Goal: Register for event/course: Register for event/course

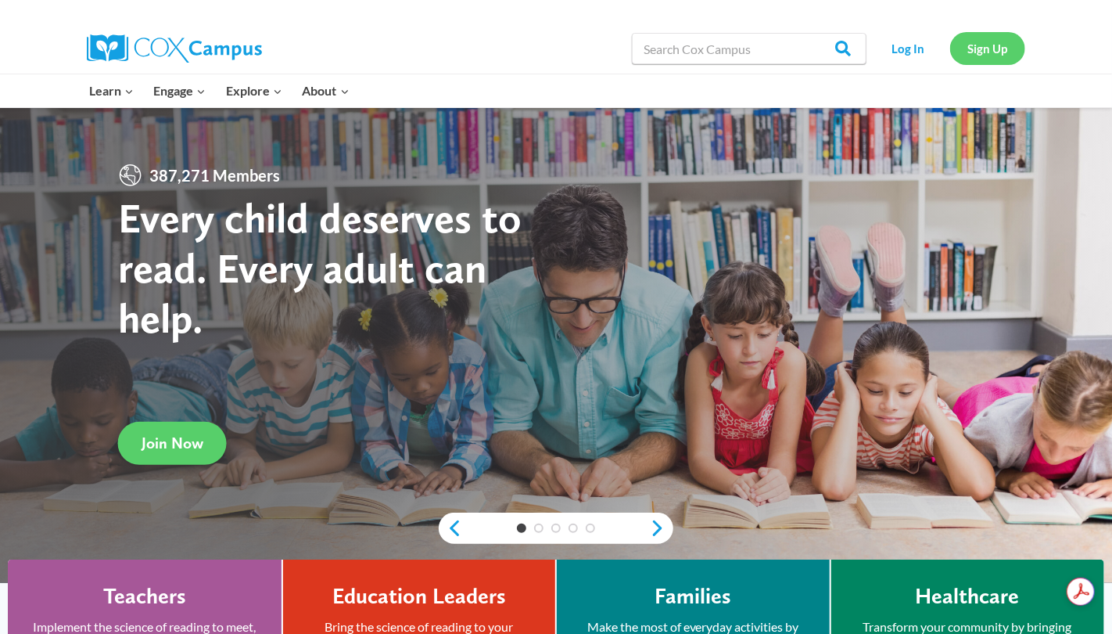
click at [983, 52] on link "Sign Up" at bounding box center [987, 48] width 75 height 32
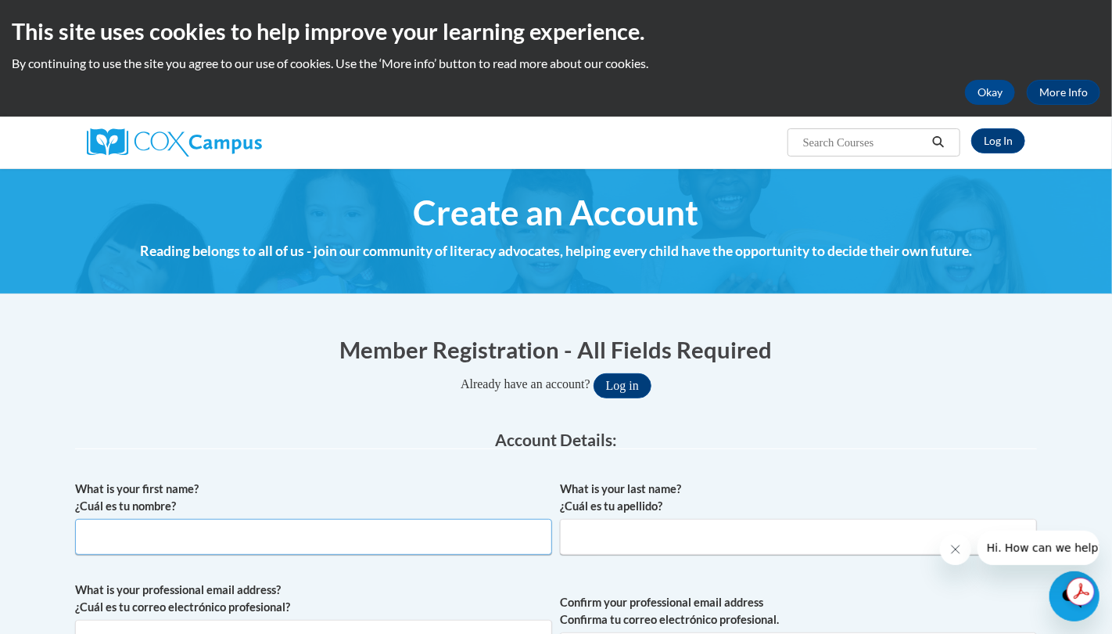
click at [154, 528] on input "What is your first name? ¿Cuál es tu nombre?" at bounding box center [313, 537] width 477 height 36
type input "Caitlyn"
type input "Stickley"
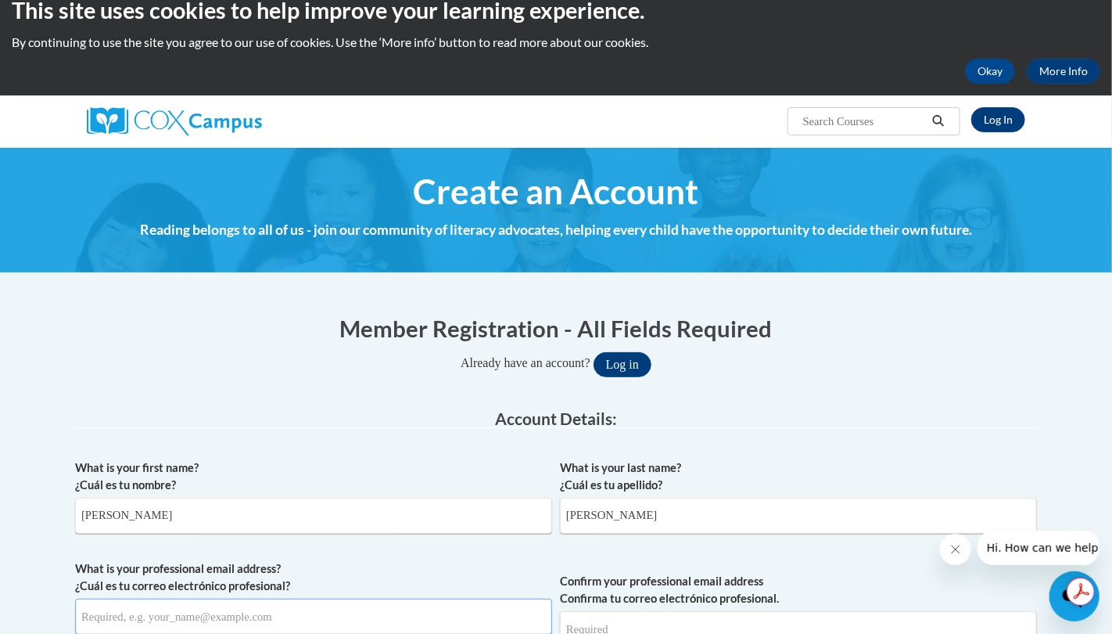
scroll to position [397, 0]
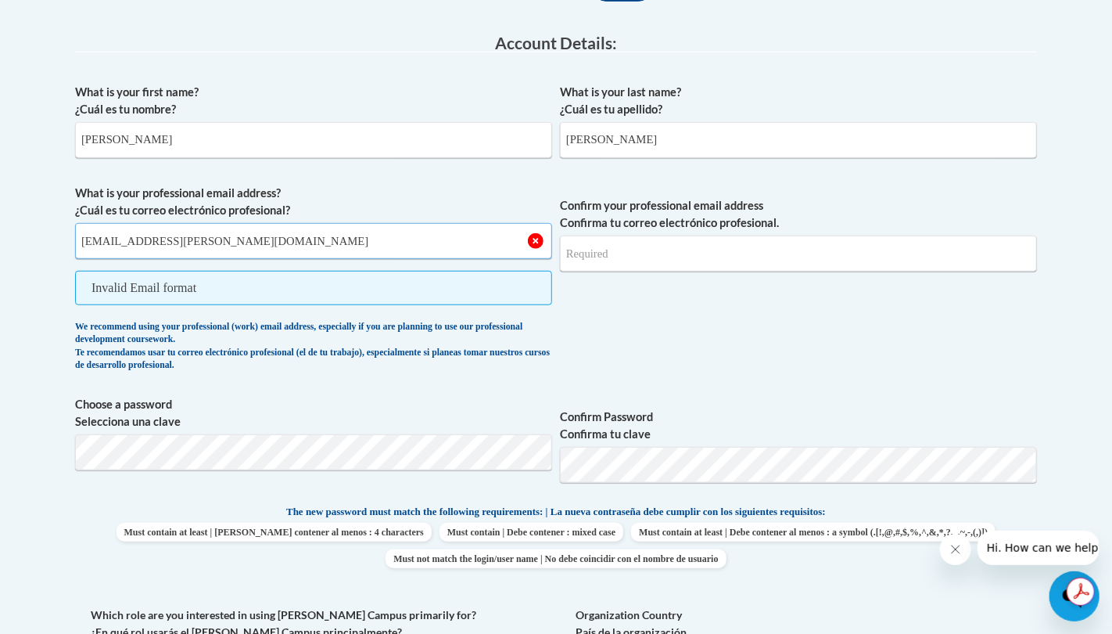
type input "caitlyn.stickley@knoxvilleheadstart.org"
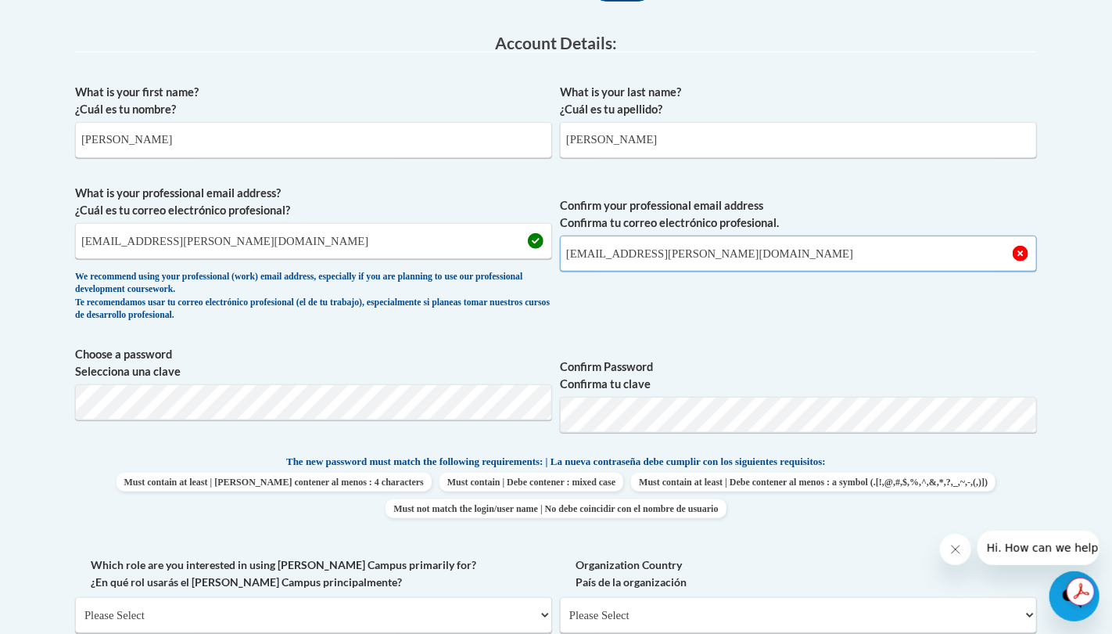
type input "caitlyn.stickley@knoxvilleheadstart.org"
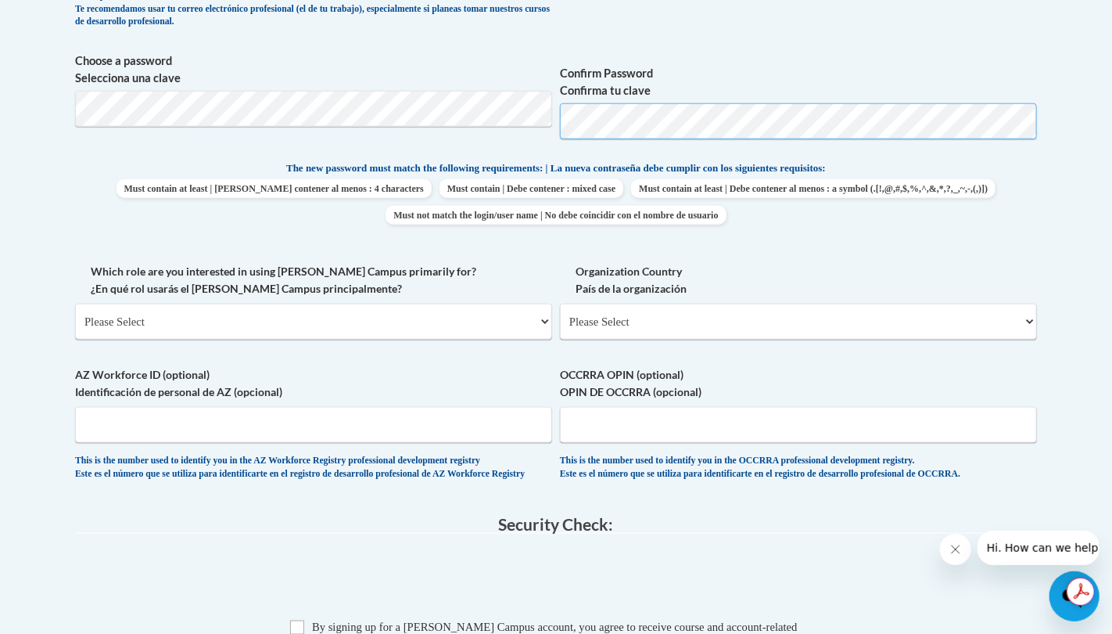
scroll to position [691, 0]
click at [232, 329] on select "Please Select College/University | Colegio/Universidad Community/Nonprofit Part…" at bounding box center [313, 321] width 477 height 36
select select "fbf2d438-af2f-41f8-98f1-81c410e29de3"
click at [75, 303] on select "Please Select College/University | Colegio/Universidad Community/Nonprofit Part…" at bounding box center [313, 321] width 477 height 36
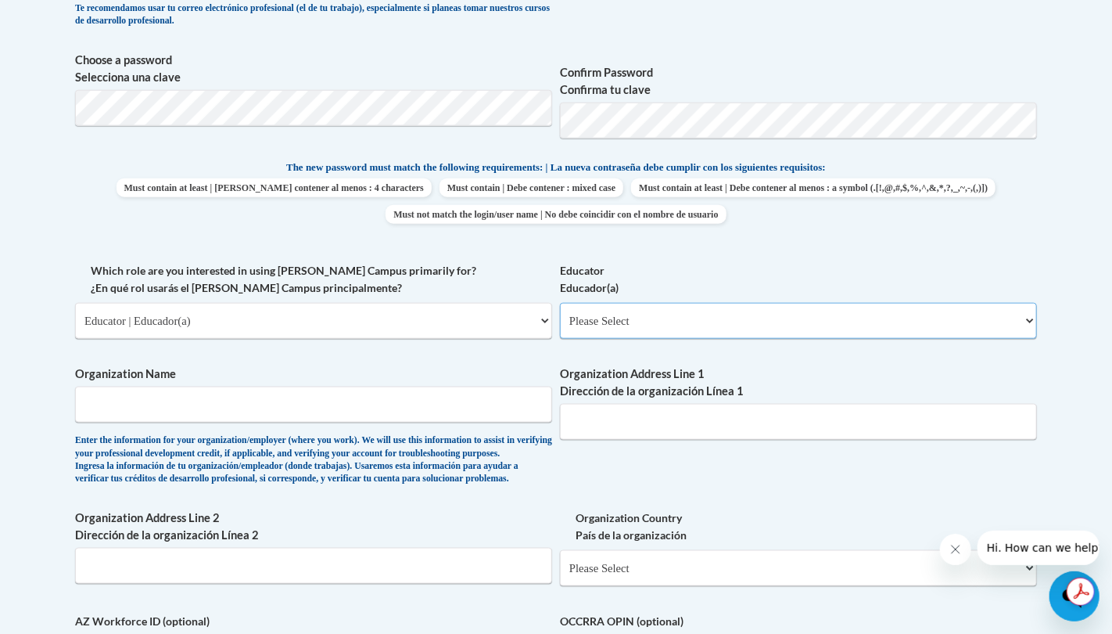
click at [605, 319] on select "Please Select Early Learning/Daycare Teacher/Family Home Care Provider | Maestr…" at bounding box center [798, 321] width 477 height 36
select select "5e2af403-4f2c-4e49-a02f-103e55d7b75b"
click at [560, 303] on select "Please Select Early Learning/Daycare Teacher/Family Home Care Provider | Maestr…" at bounding box center [798, 321] width 477 height 36
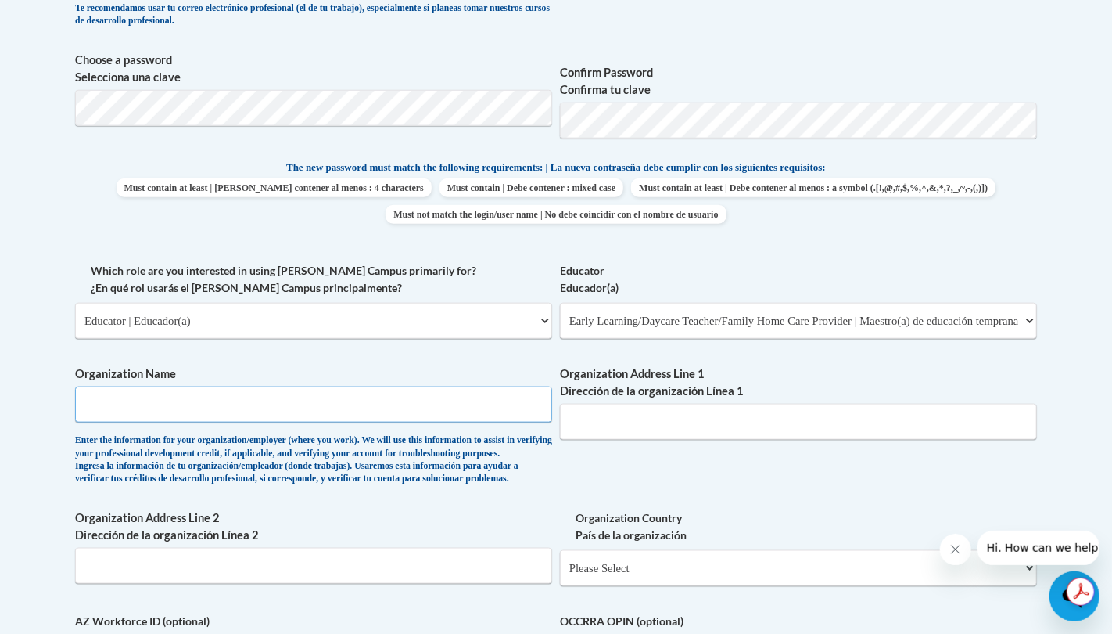
click at [186, 400] on input "Organization Name" at bounding box center [313, 404] width 477 height 36
type input "Knoxville-Knox County Head Start"
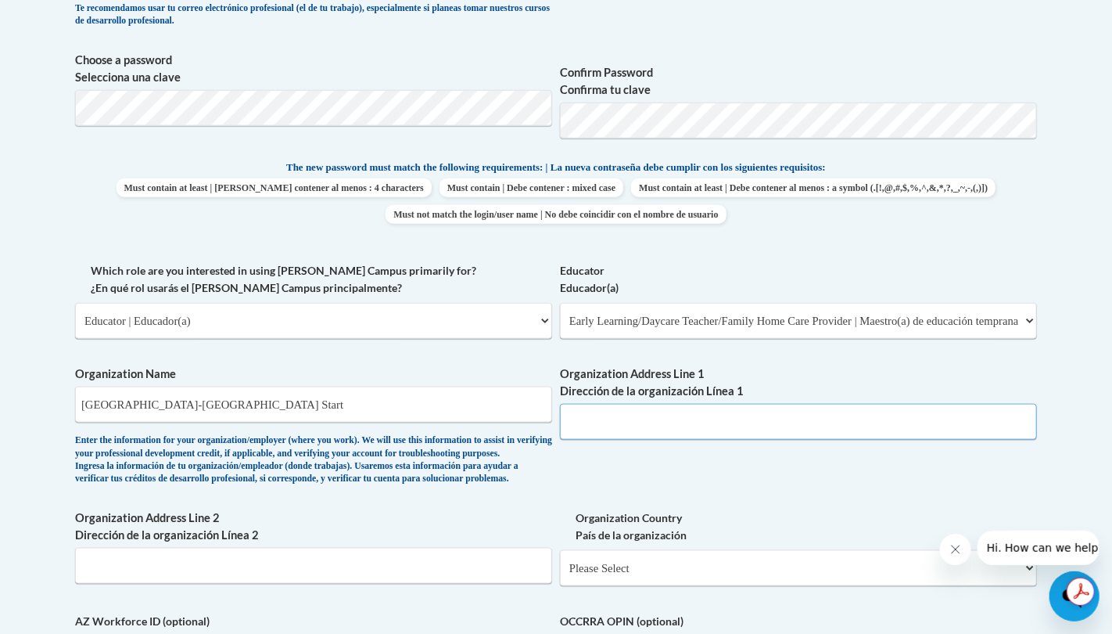
click at [656, 418] on input "Organization Address Line 1 Dirección de la organización Línea 1" at bounding box center [798, 422] width 477 height 36
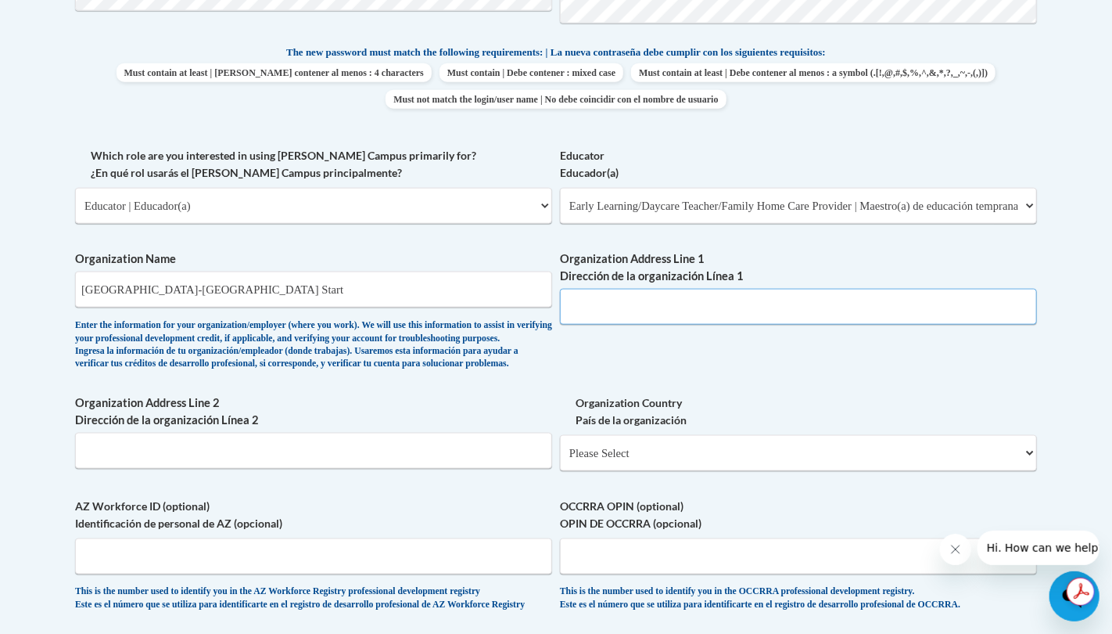
scroll to position [807, 0]
click at [656, 418] on div "What is your first name? ¿Cuál es tu nombre? Caitlyn What is your last name? ¿C…" at bounding box center [556, 146] width 962 height 961
click at [807, 311] on input "Organization Address Line 1 Dirección de la organización Línea 1" at bounding box center [798, 306] width 477 height 36
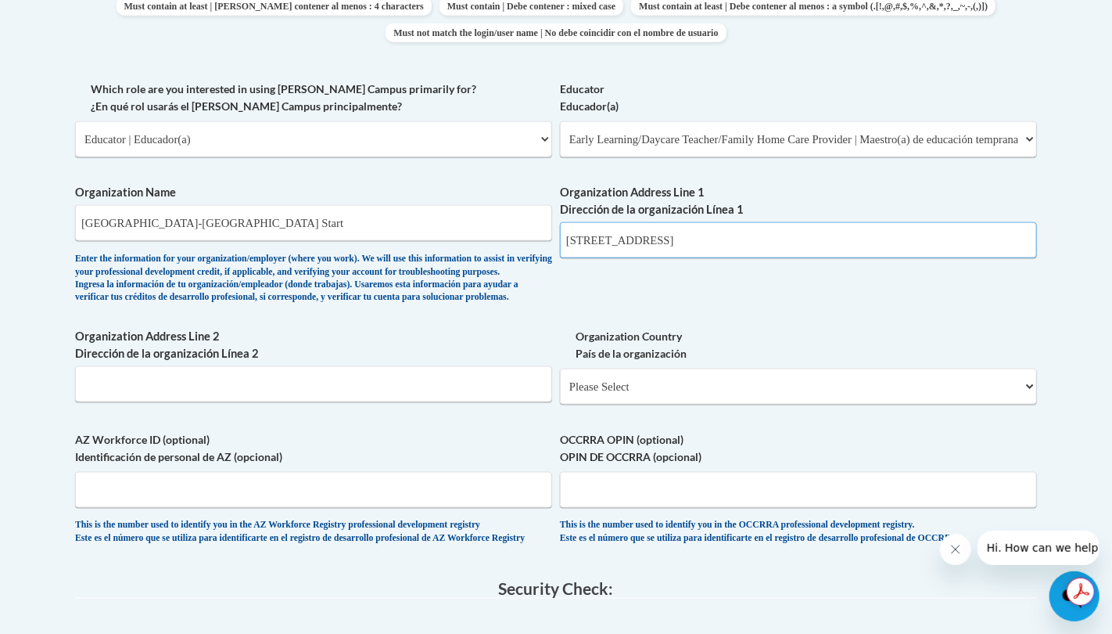
type input "2400 Piedmont St NW"
click at [641, 404] on select "Please Select United States | Estados Unidos Outside of the United States | Fue…" at bounding box center [798, 386] width 477 height 36
select select "ad49bcad-a171-4b2e-b99c-48b446064914"
click at [560, 393] on select "Please Select United States | Estados Unidos Outside of the United States | Fue…" at bounding box center [798, 386] width 477 height 36
select select
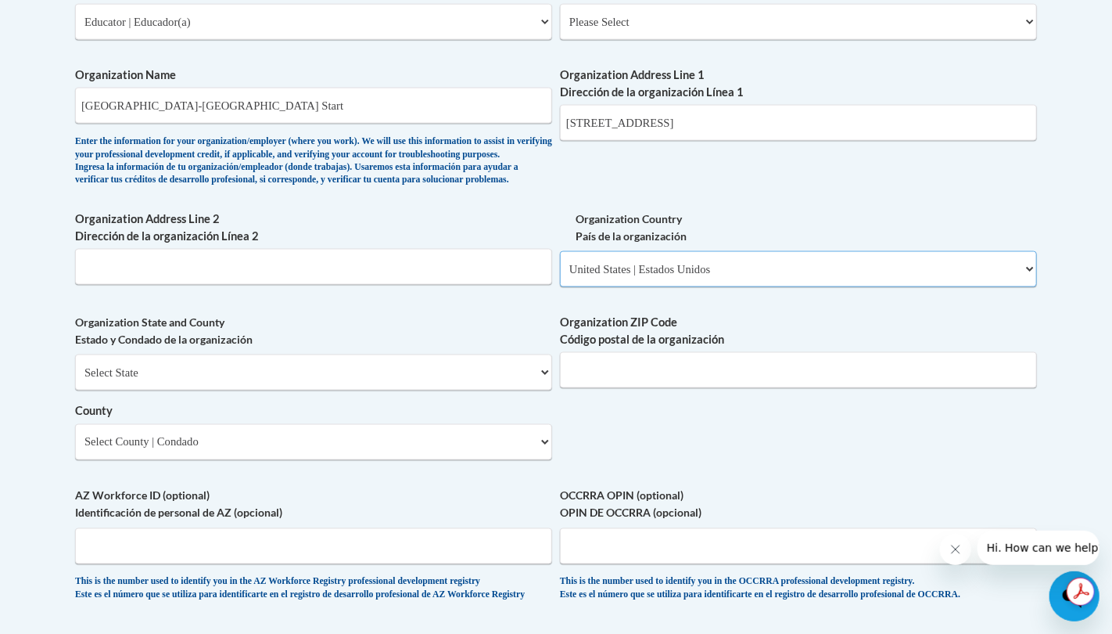
scroll to position [990, 0]
click at [438, 390] on select "Select State Alabama Alaska Arizona Arkansas California Colorado Connecticut De…" at bounding box center [313, 372] width 477 height 36
select select "Tennessee"
click at [75, 379] on select "Select State Alabama Alaska Arizona Arkansas California Colorado Connecticut De…" at bounding box center [313, 372] width 477 height 36
click at [309, 459] on select "Select County Anderson Bedford Benton Bledsoe Blount Bradley Campbell Cannon Ca…" at bounding box center [313, 441] width 477 height 36
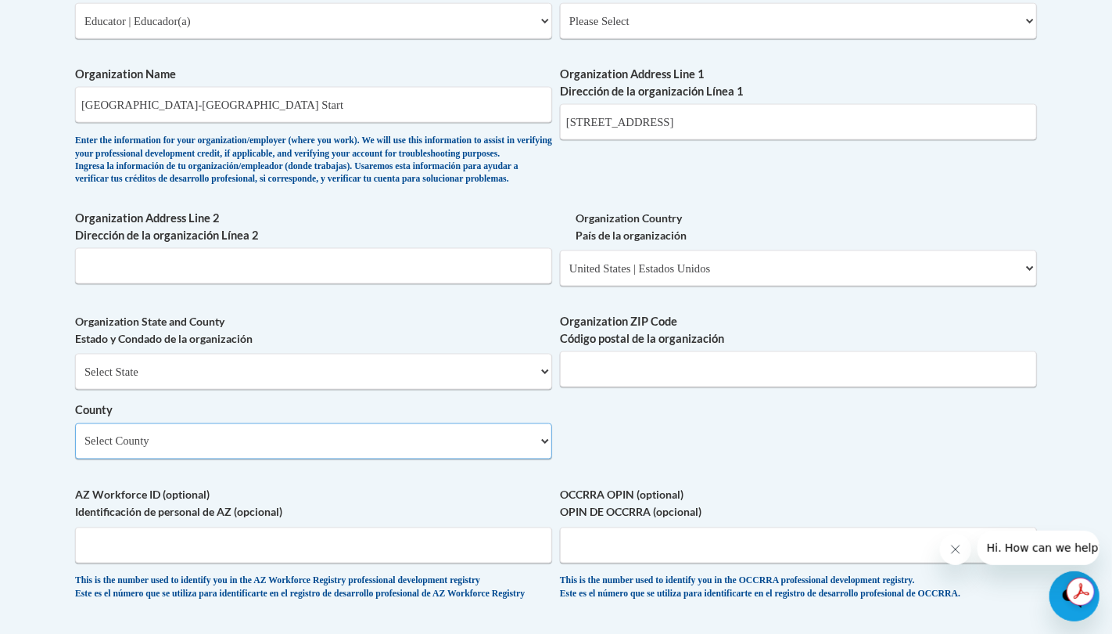
select select "Knox"
click at [75, 448] on select "Select County Anderson Bedford Benton Bledsoe Blount Bradley Campbell Cannon Ca…" at bounding box center [313, 441] width 477 height 36
click at [669, 387] on input "Organization ZIP Code Código postal de la organización" at bounding box center [798, 369] width 477 height 36
type input "37921"
click at [254, 563] on input "AZ Workforce ID (optional) Identificación de personal de AZ (opcional)" at bounding box center [313, 545] width 477 height 36
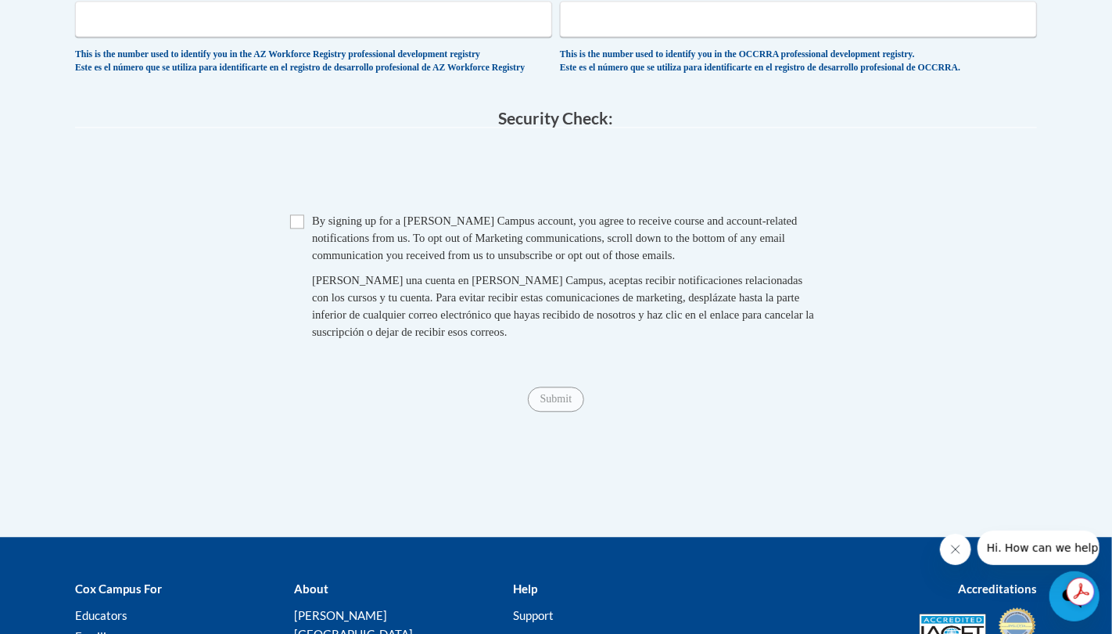
scroll to position [1525, 0]
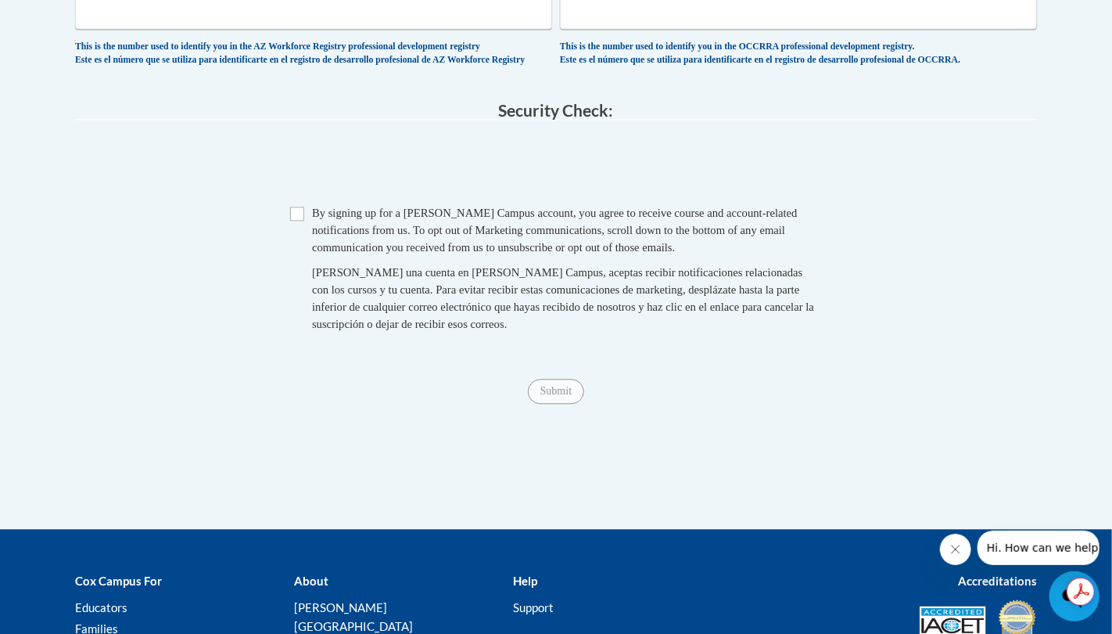
click at [457, 253] on span "By signing up for a Cox Campus account, you agree to receive course and account…" at bounding box center [555, 230] width 486 height 47
click at [299, 221] on input "Checkbox" at bounding box center [297, 214] width 14 height 14
checkbox input "true"
click at [548, 404] on input "Submit" at bounding box center [556, 391] width 56 height 25
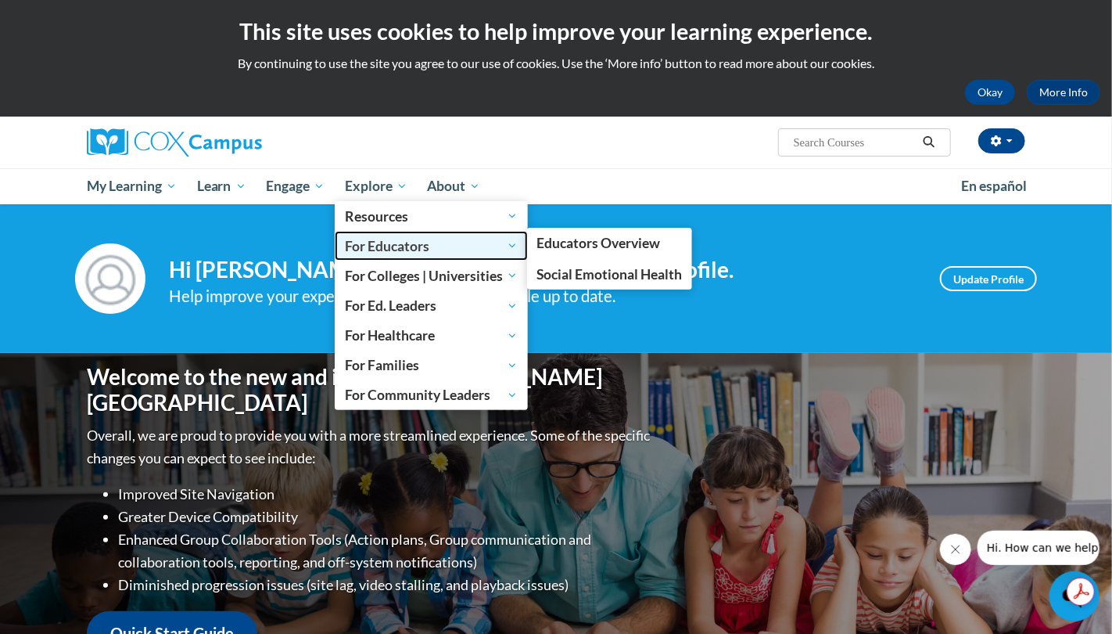
click at [457, 255] on link "For Educators" at bounding box center [431, 246] width 193 height 30
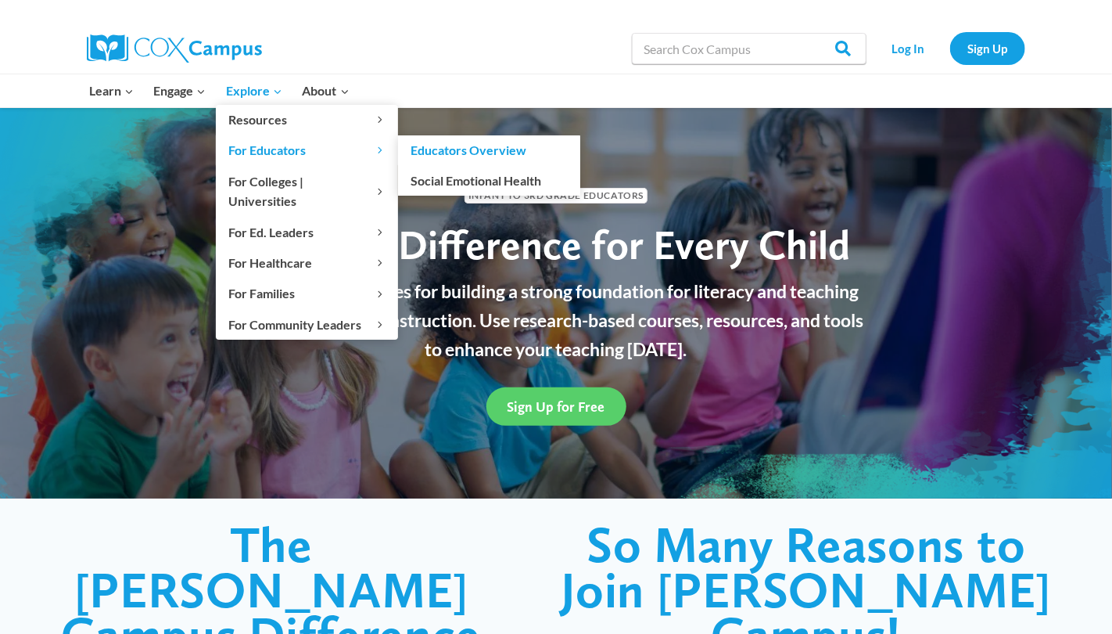
click at [318, 144] on span "For Educators Expand" at bounding box center [306, 150] width 157 height 20
click at [293, 148] on span "For Educators Expand" at bounding box center [306, 150] width 157 height 20
click at [441, 154] on link "Educators Overview" at bounding box center [489, 150] width 182 height 30
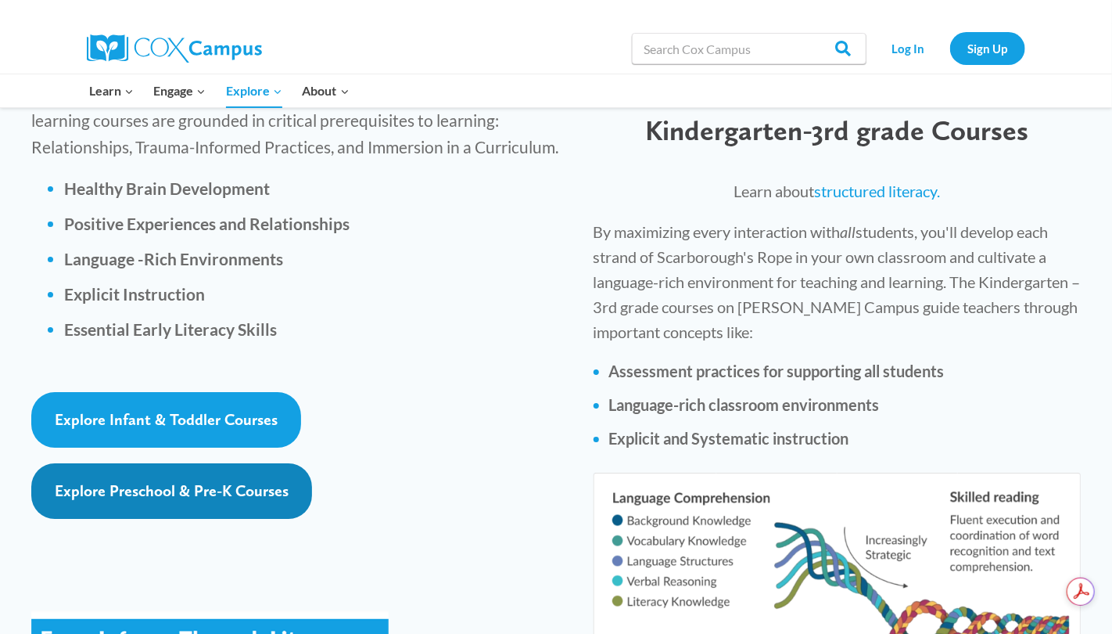
click at [149, 481] on span "Explore Preschool & Pre-K Courses" at bounding box center [172, 490] width 234 height 19
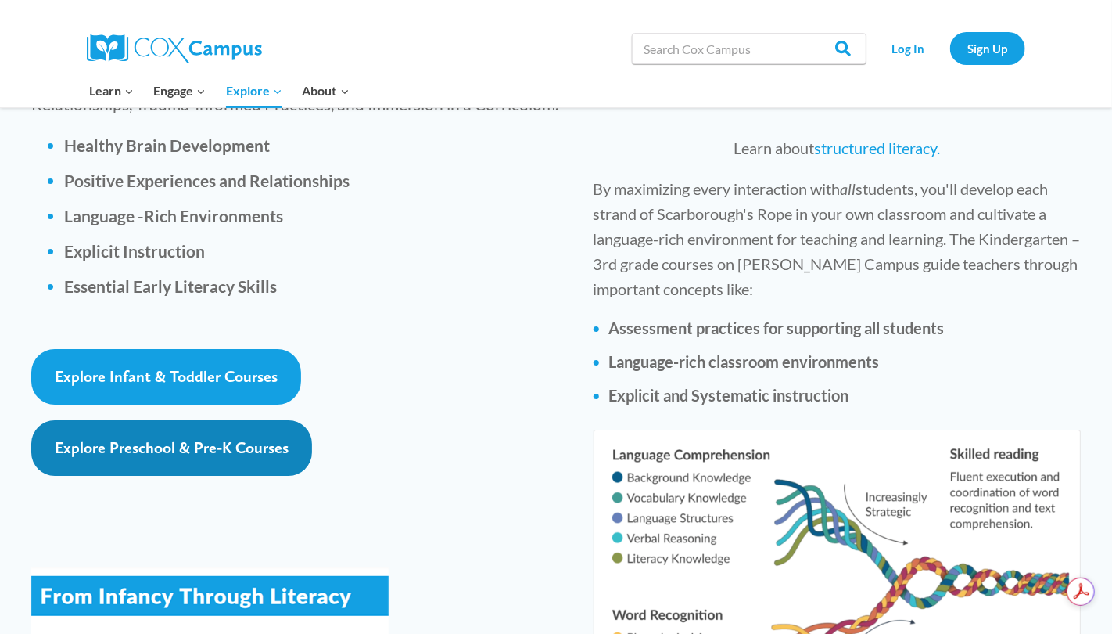
scroll to position [2322, 0]
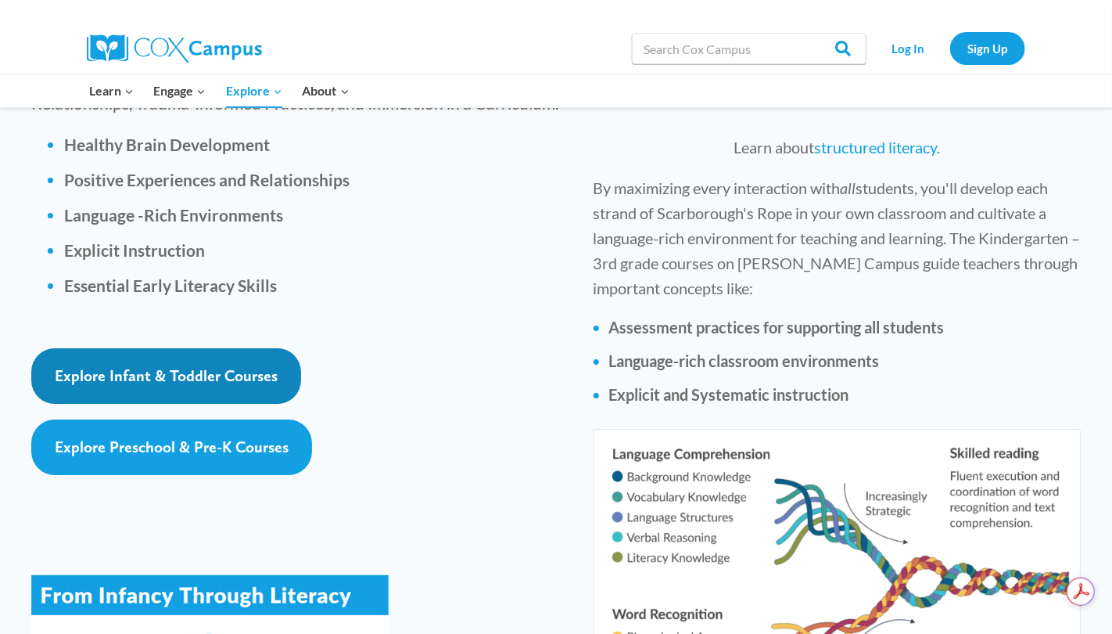
click at [202, 348] on link "Explore Infant & Toddler Courses" at bounding box center [166, 376] width 270 height 56
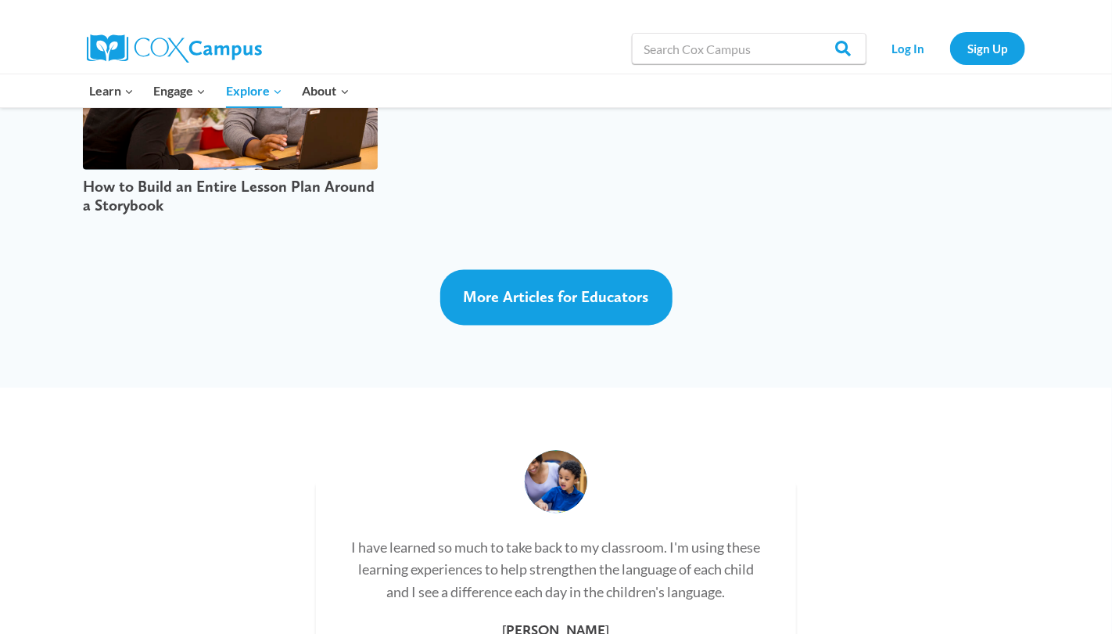
scroll to position [4188, 0]
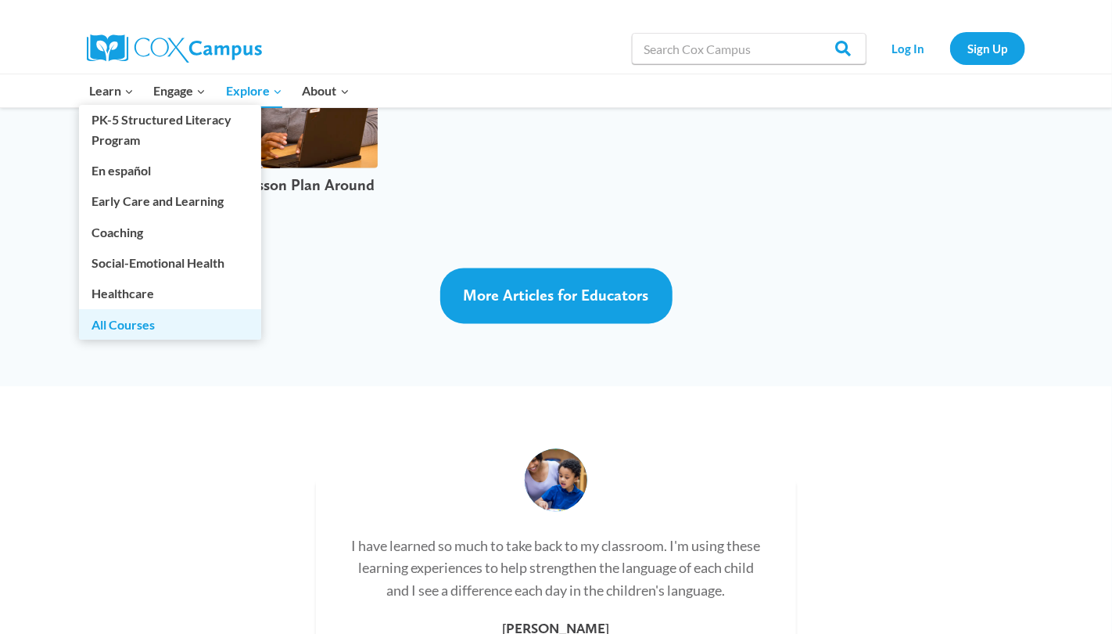
click at [125, 322] on link "All Courses" at bounding box center [170, 324] width 182 height 30
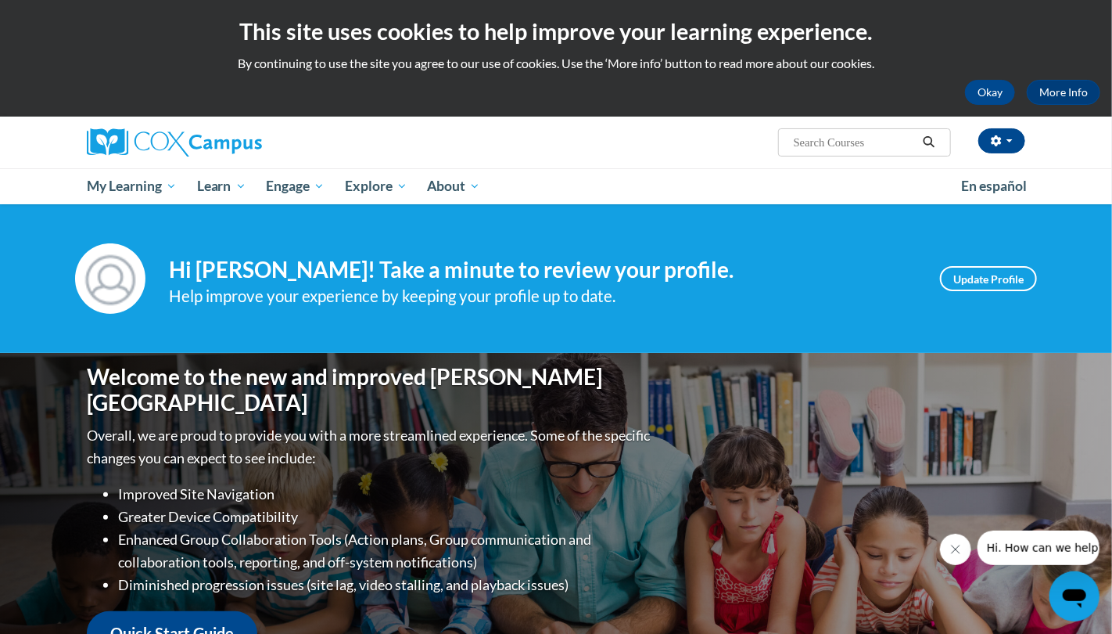
click at [801, 150] on input "Search..." at bounding box center [854, 142] width 125 height 19
type input "Meaningful Conversations"
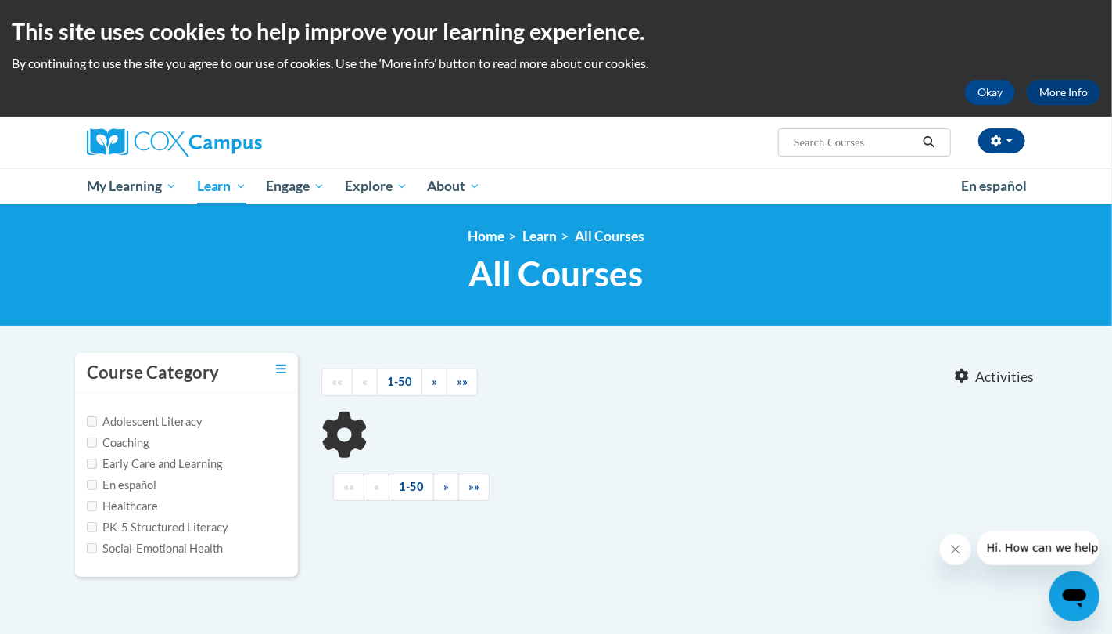
type input "Meaningful Conversations"
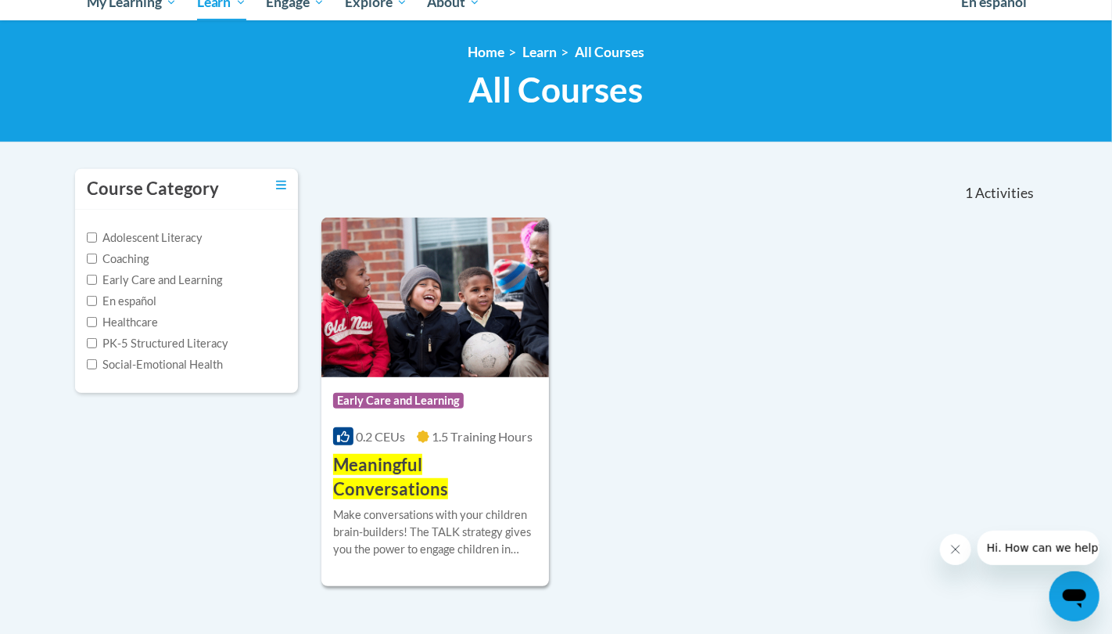
scroll to position [185, 0]
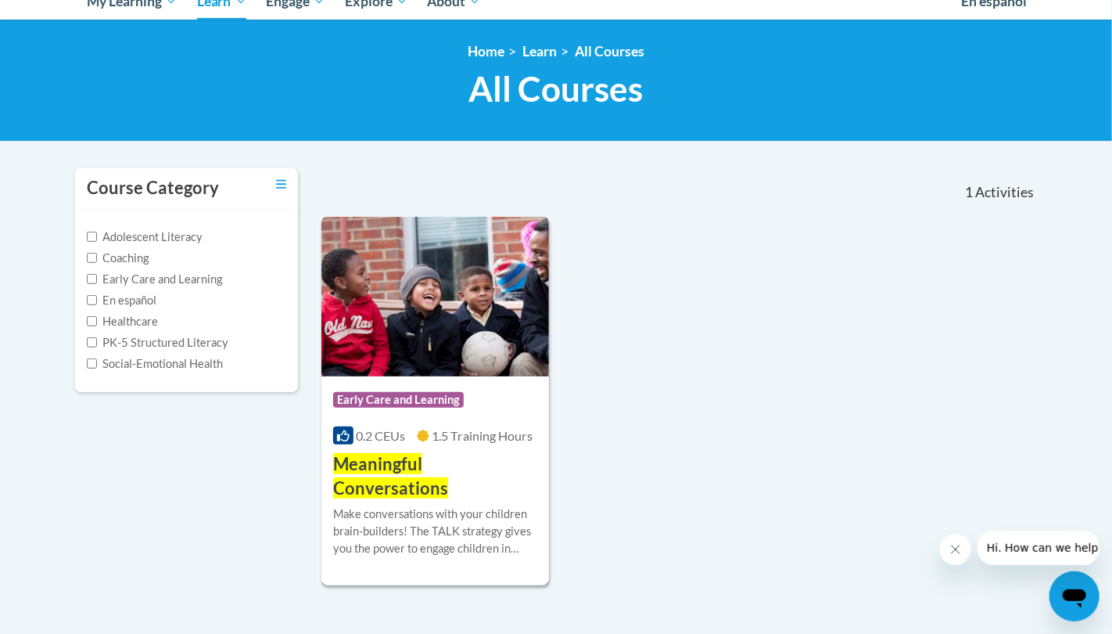
click at [430, 329] on img at bounding box center [436, 297] width 228 height 160
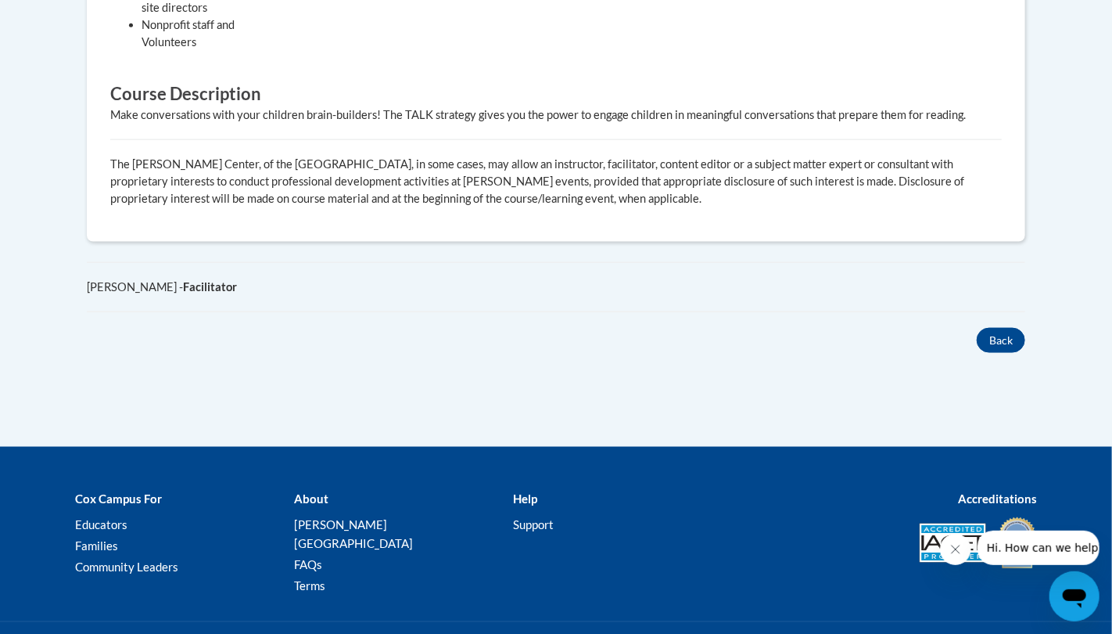
scroll to position [429, 0]
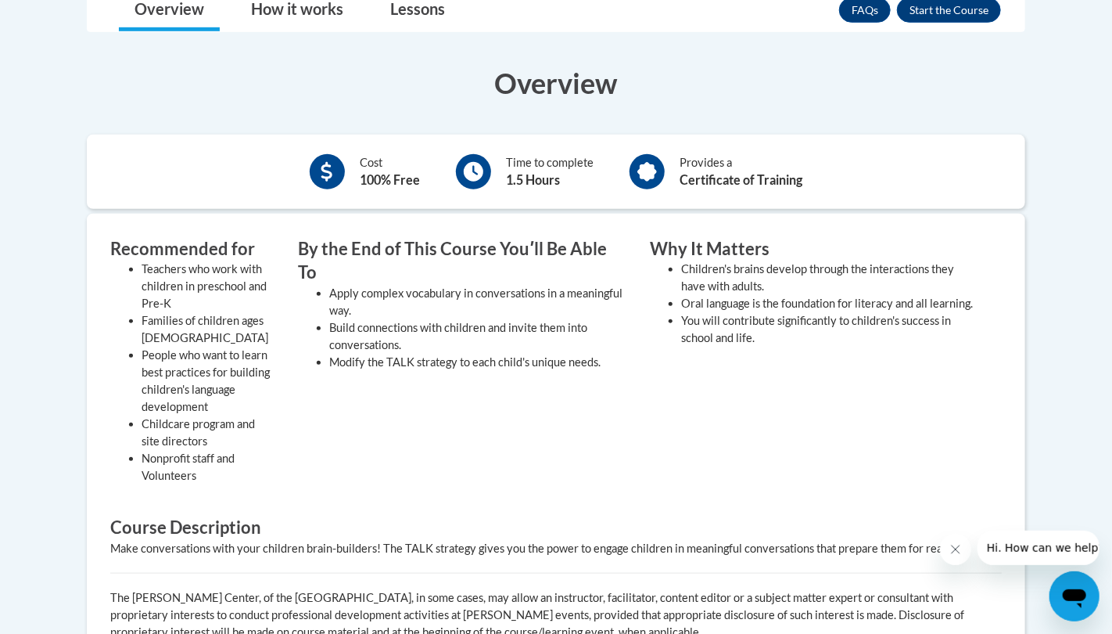
click at [440, 409] on div "By the End of This Course Youʹll Be Able To Apply complex vocabulary in convers…" at bounding box center [462, 365] width 352 height 256
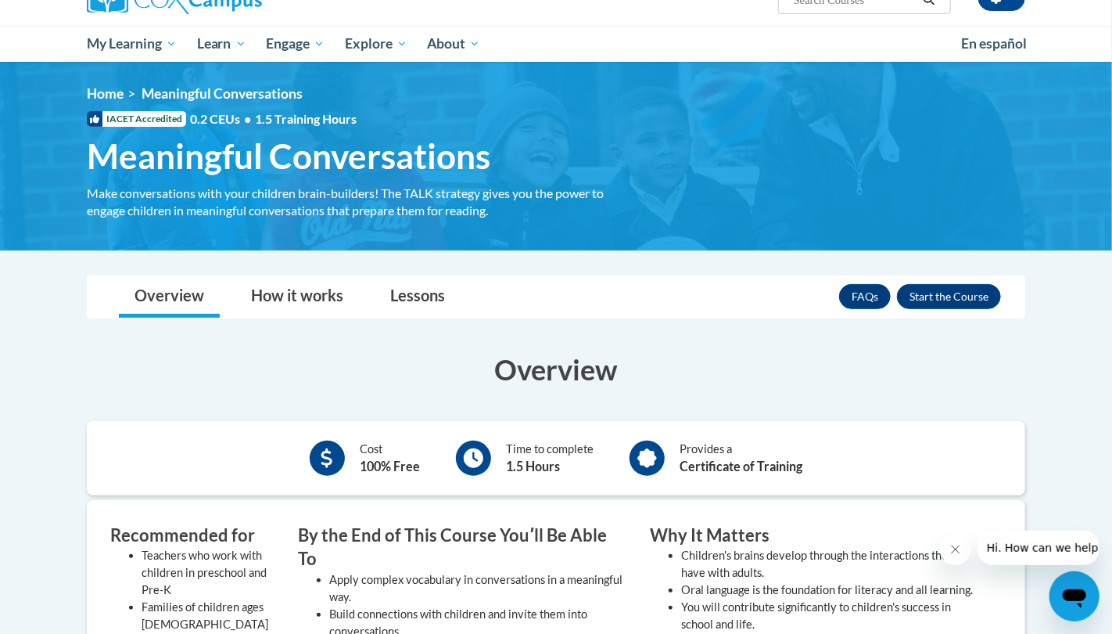
scroll to position [118, 0]
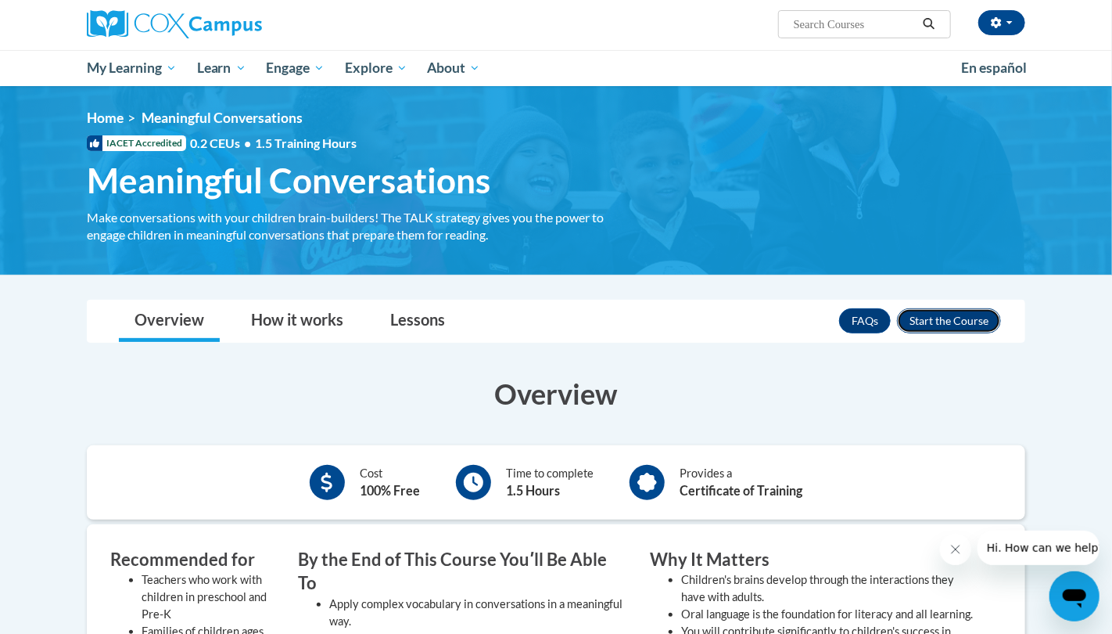
click at [947, 326] on button "Enroll" at bounding box center [949, 320] width 104 height 25
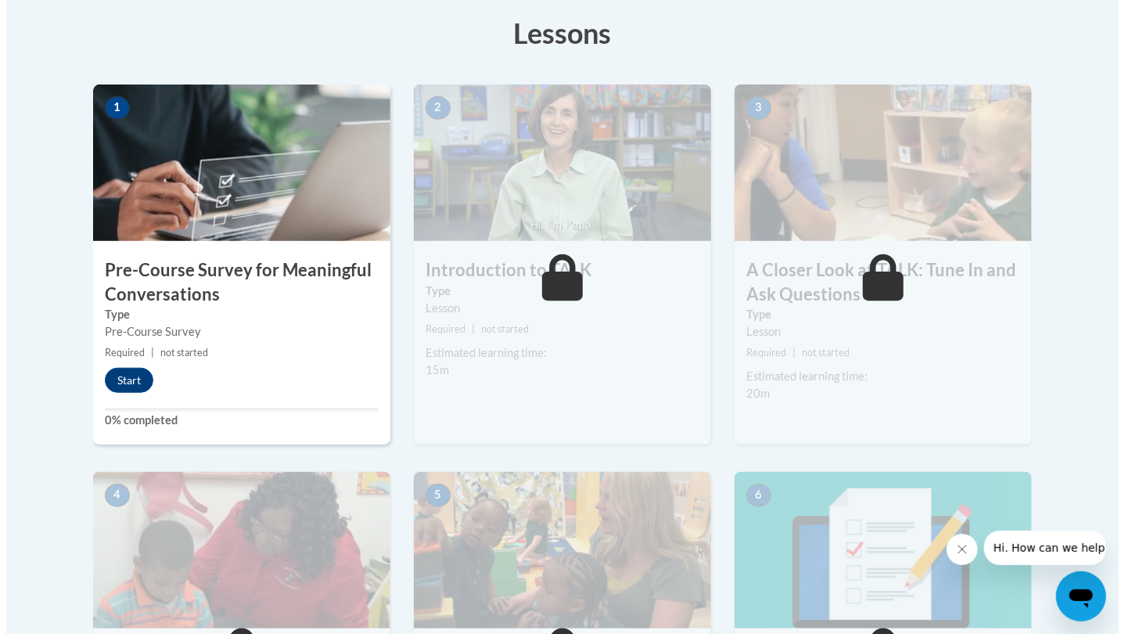
scroll to position [440, 0]
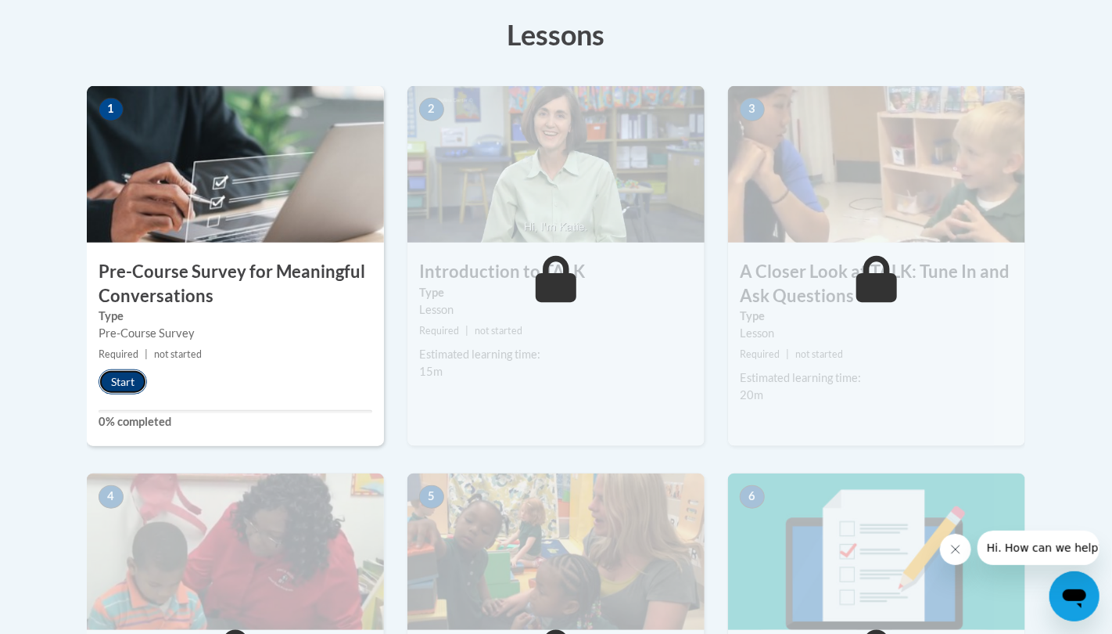
click at [120, 379] on button "Start" at bounding box center [123, 381] width 49 height 25
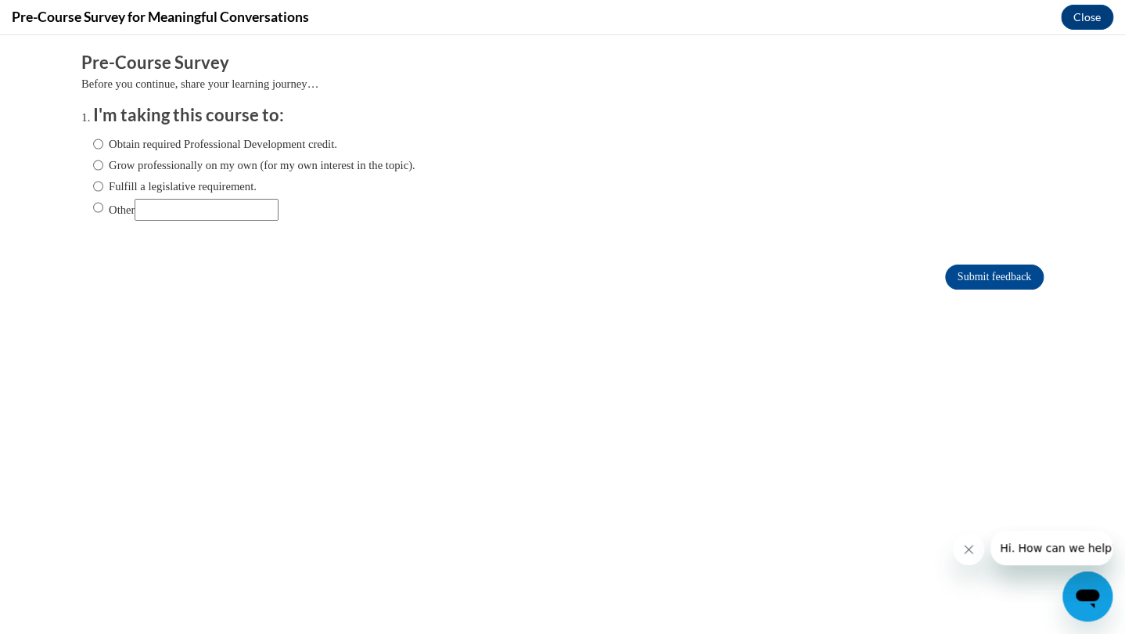
scroll to position [0, 0]
click at [210, 138] on label "Obtain required Professional Development credit." at bounding box center [215, 143] width 244 height 17
click at [103, 138] on input "Obtain required Professional Development credit." at bounding box center [98, 143] width 10 height 17
radio input "true"
click at [945, 271] on input "Submit feedback" at bounding box center [994, 276] width 99 height 25
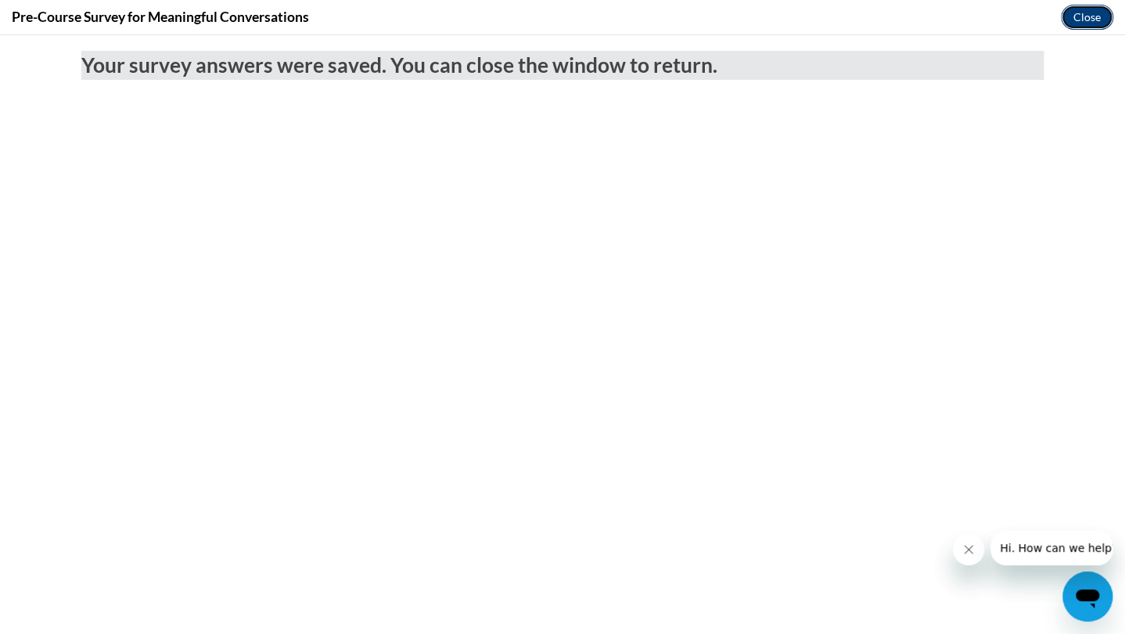
click at [1080, 16] on button "Close" at bounding box center [1087, 17] width 52 height 25
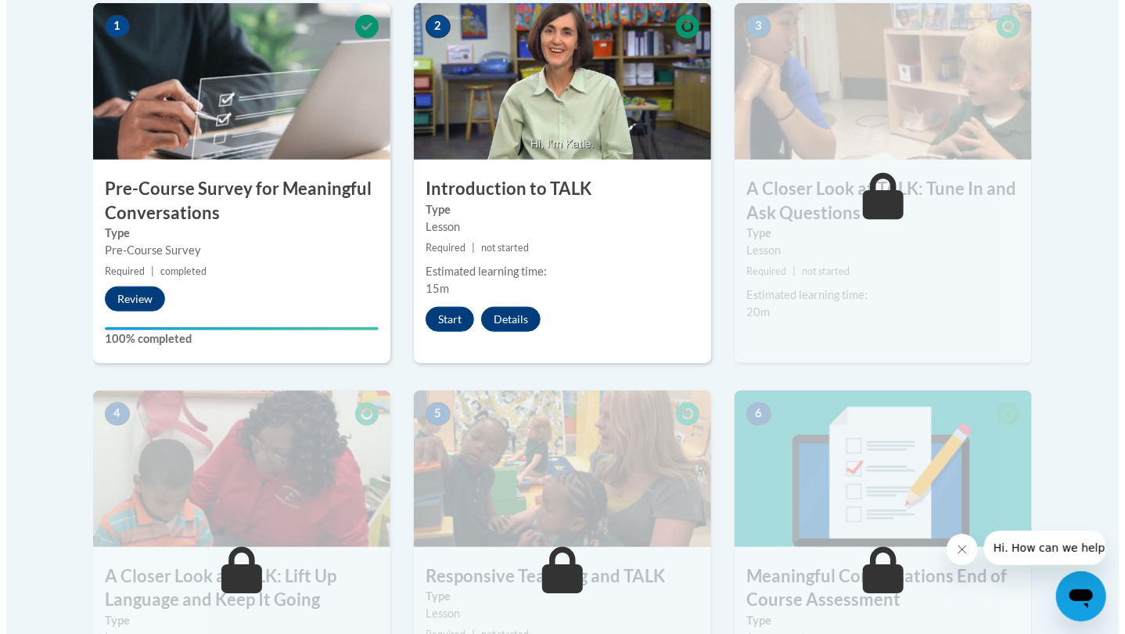
scroll to position [526, 0]
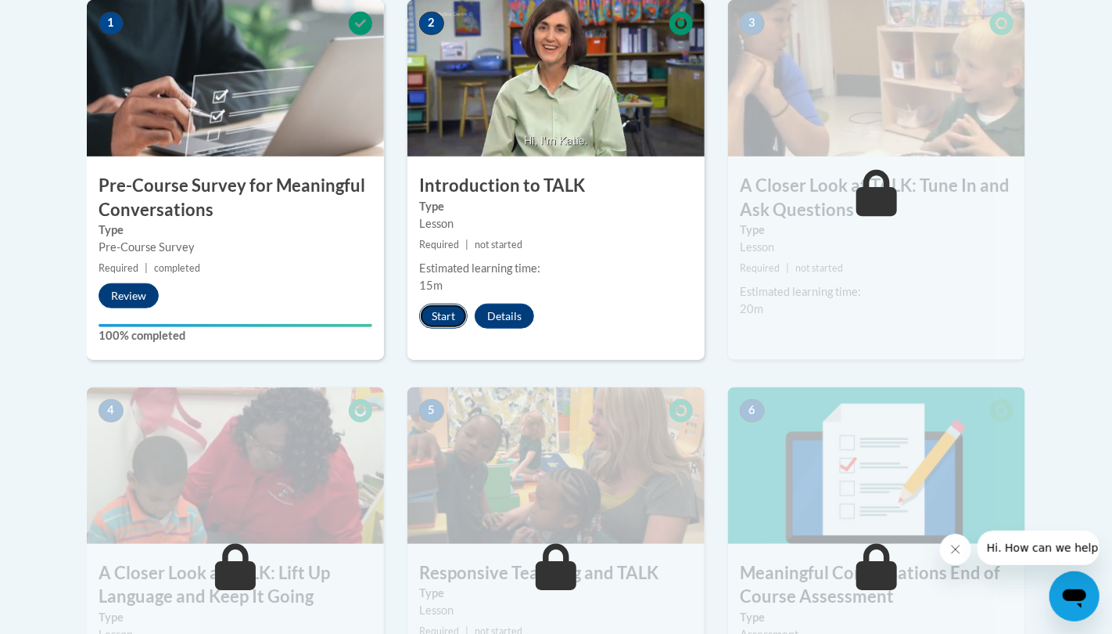
click at [444, 314] on button "Start" at bounding box center [443, 316] width 49 height 25
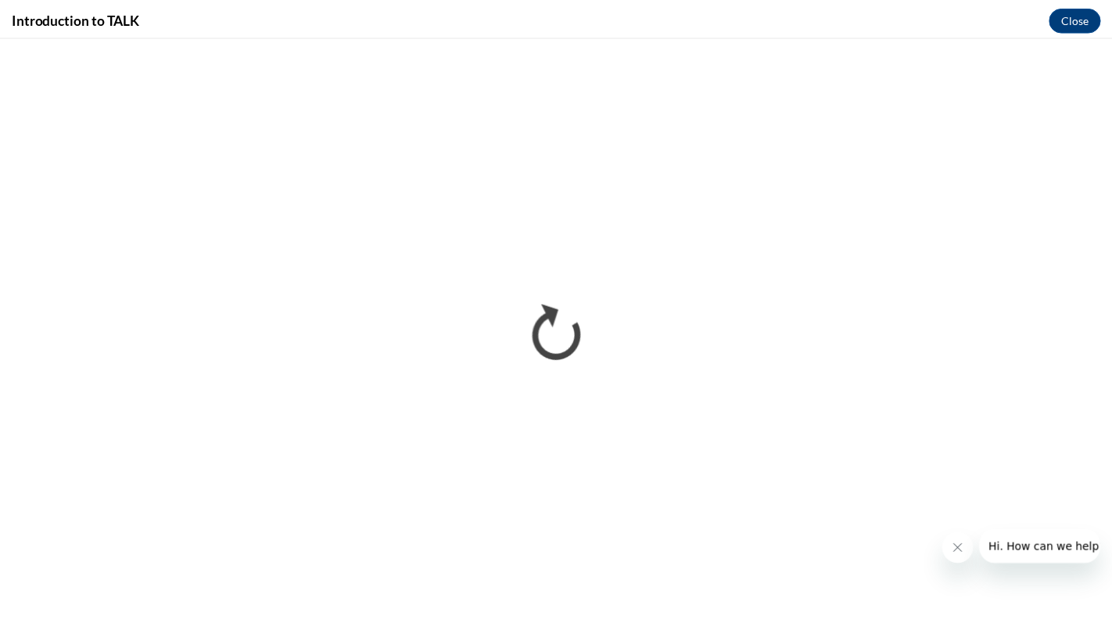
scroll to position [0, 0]
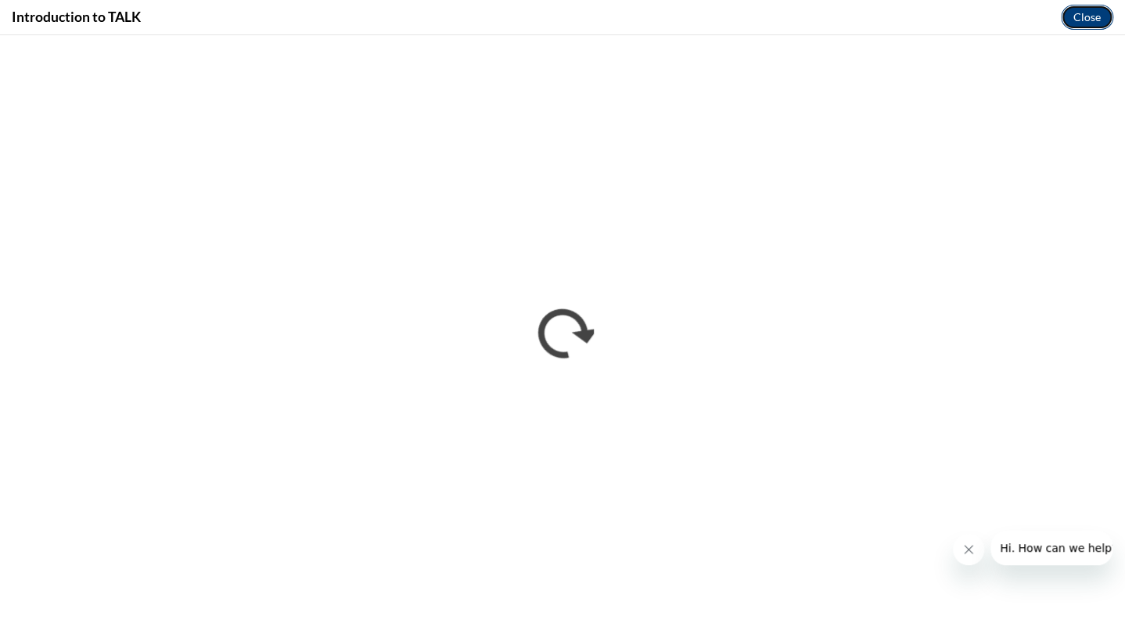
click at [1080, 13] on button "Close" at bounding box center [1087, 17] width 52 height 25
